Goal: Find specific page/section: Find specific page/section

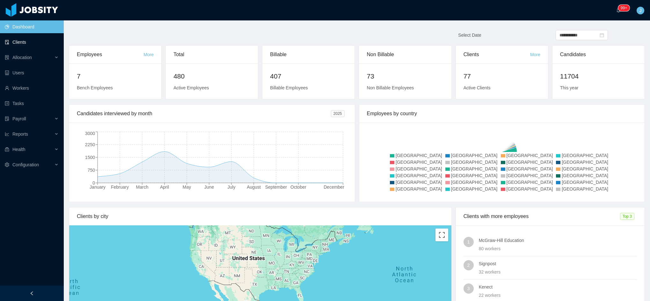
click at [27, 46] on link "Clients" at bounding box center [32, 42] width 54 height 13
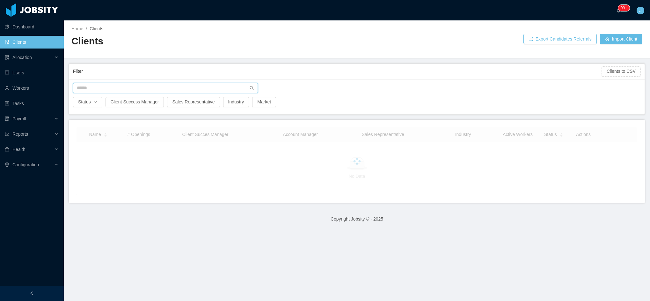
click at [94, 88] on input "text" at bounding box center [165, 88] width 185 height 10
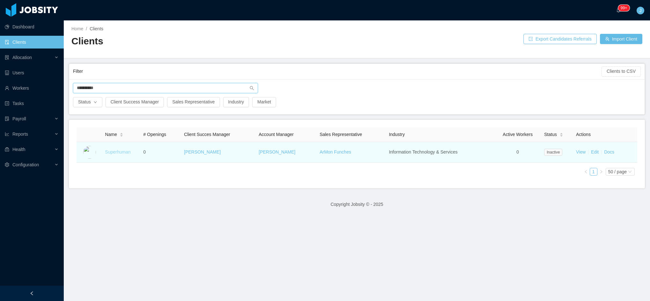
type input "**********"
click at [115, 150] on link "Superhuman" at bounding box center [117, 151] width 25 height 5
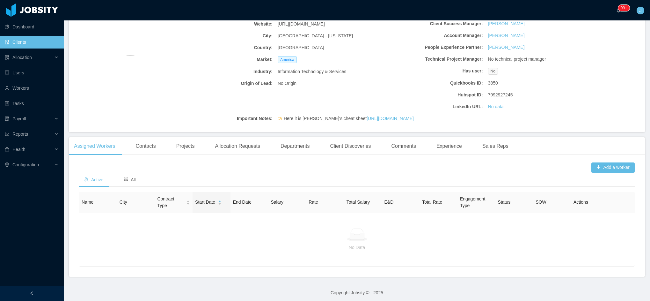
scroll to position [79, 0]
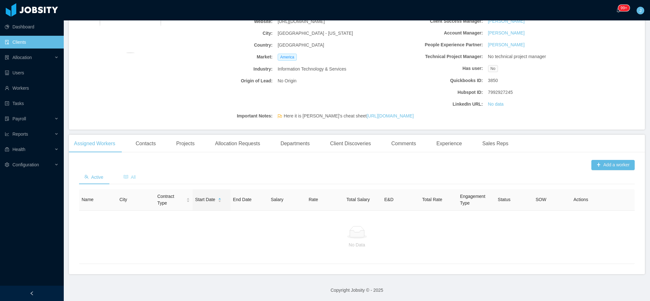
click at [132, 177] on span "All" at bounding box center [130, 176] width 12 height 5
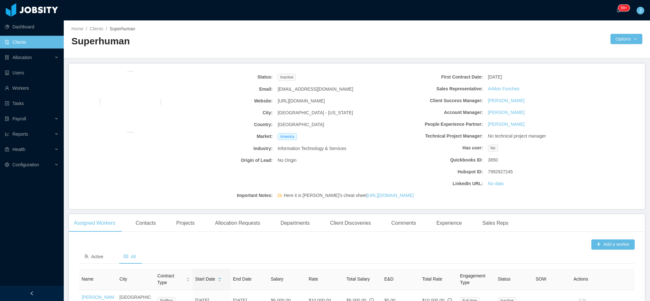
click at [34, 44] on link "Clients" at bounding box center [32, 42] width 54 height 13
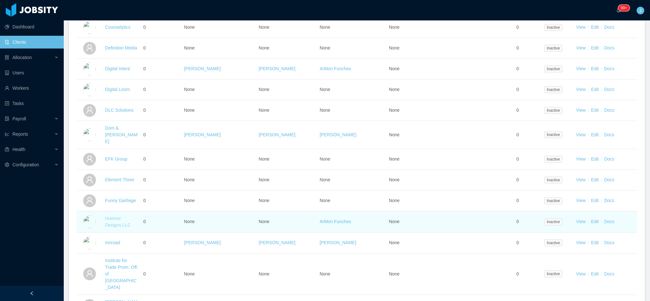
scroll to position [425, 0]
